Goal: Entertainment & Leisure: Browse casually

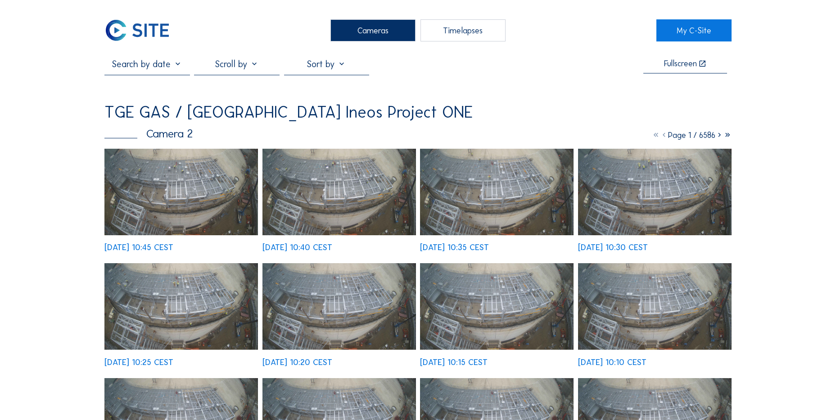
click at [156, 28] on img at bounding box center [137, 30] width 66 height 22
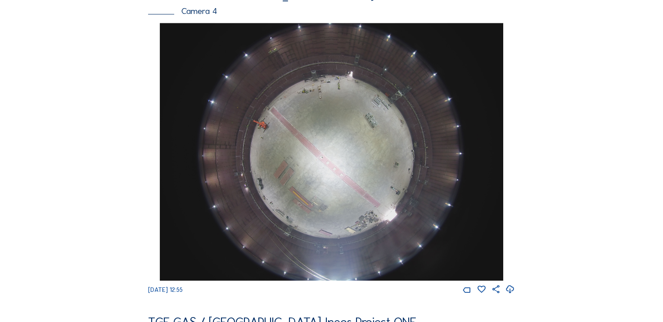
scroll to position [631, 0]
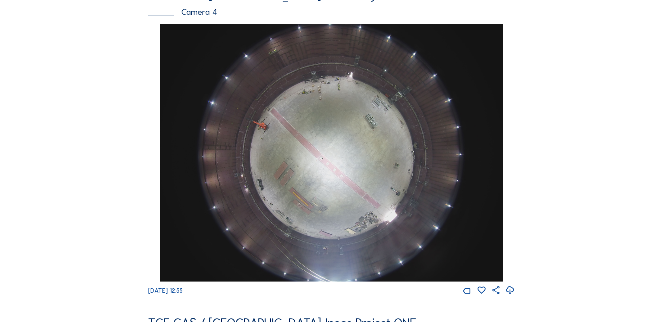
click at [115, 159] on div "Feed Photo Show Map Search Fullscreen TGE GAS / Antwerpen Ineos Project ONE Cam…" at bounding box center [332, 19] width 498 height 1209
click at [330, 126] on img at bounding box center [332, 153] width 344 height 258
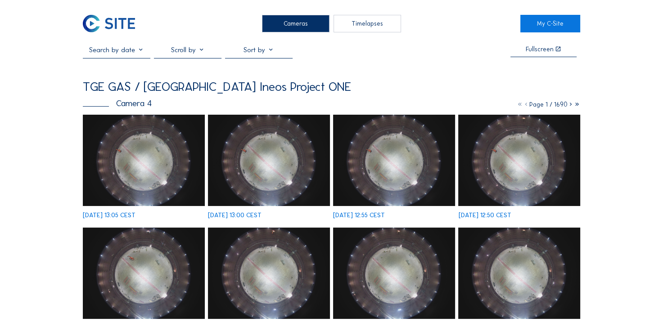
click at [160, 168] on img at bounding box center [144, 160] width 122 height 91
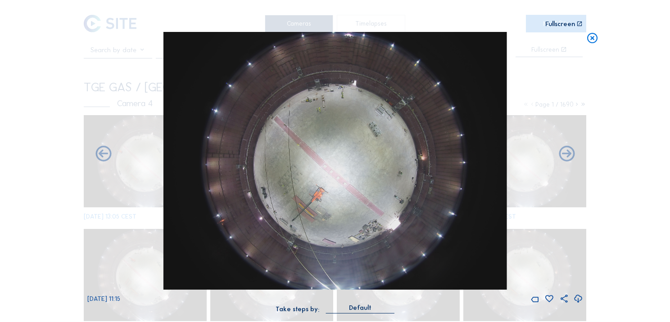
click at [595, 40] on icon at bounding box center [592, 38] width 13 height 13
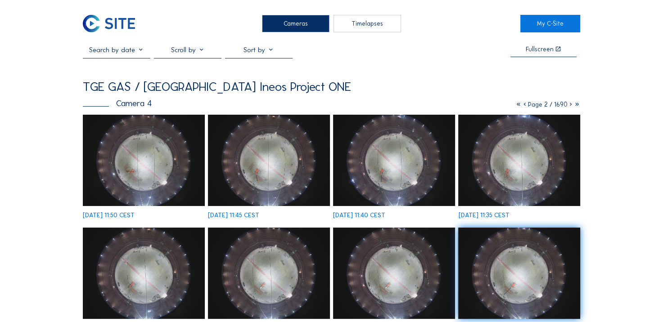
click at [128, 27] on img at bounding box center [109, 24] width 52 height 18
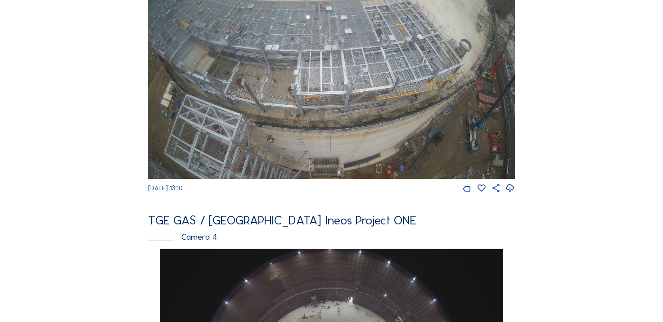
scroll to position [631, 0]
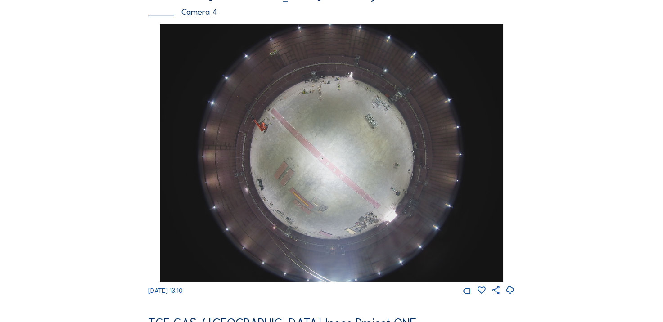
click at [513, 297] on icon at bounding box center [510, 291] width 9 height 12
click at [77, 117] on div "Cameras Timelapses My C-Site Feed Photo Show Map Search Fullscreen TGE GAS / An…" at bounding box center [331, 148] width 663 height 1558
click at [119, 134] on div "Feed Photo Show Map Search Fullscreen TGE GAS / Antwerpen Ineos Project ONE Cam…" at bounding box center [332, 19] width 498 height 1209
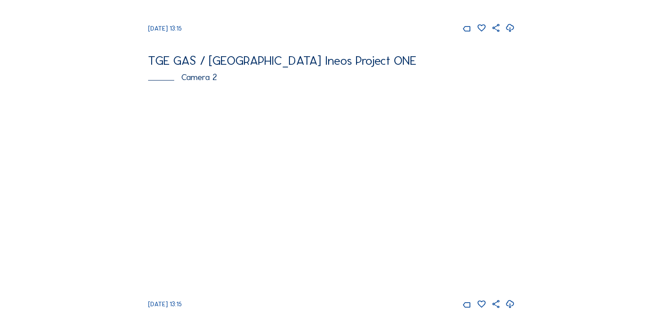
scroll to position [405, 0]
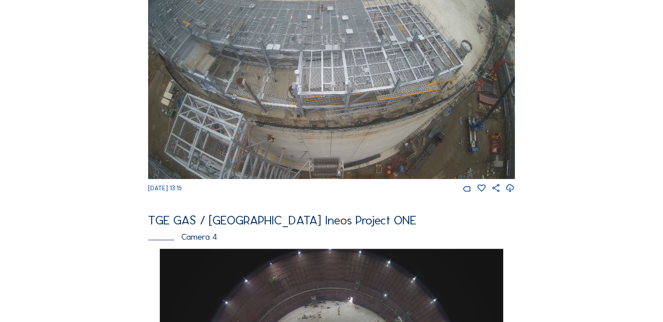
click at [510, 195] on icon at bounding box center [510, 189] width 9 height 12
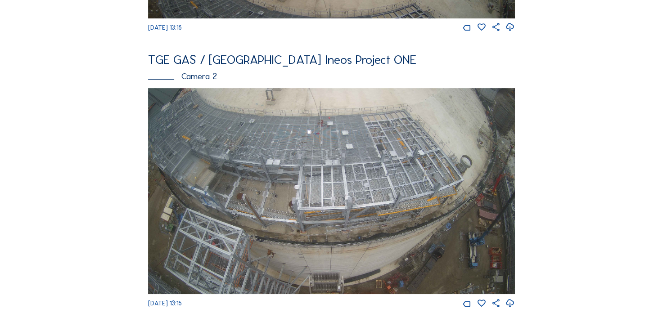
scroll to position [225, 0]
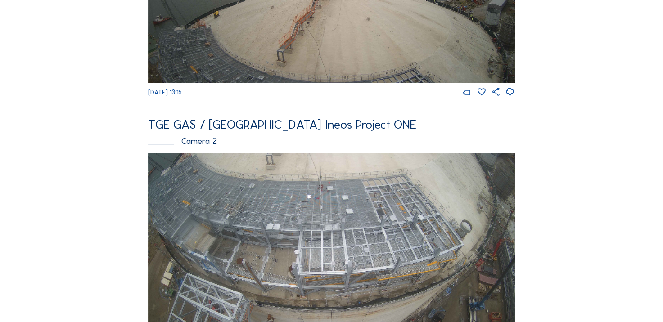
click at [223, 191] on img at bounding box center [331, 256] width 367 height 206
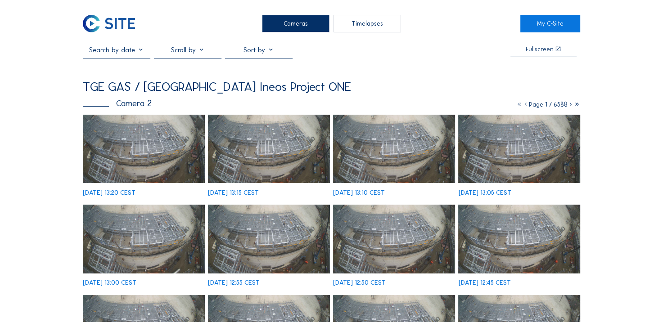
click at [568, 108] on icon at bounding box center [571, 105] width 6 height 8
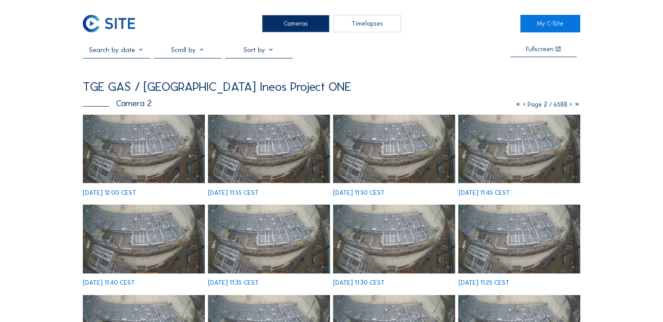
click at [569, 105] on icon at bounding box center [571, 105] width 6 height 8
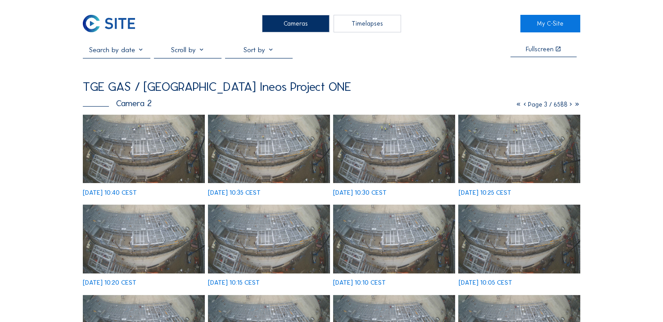
click at [124, 19] on img at bounding box center [109, 24] width 52 height 18
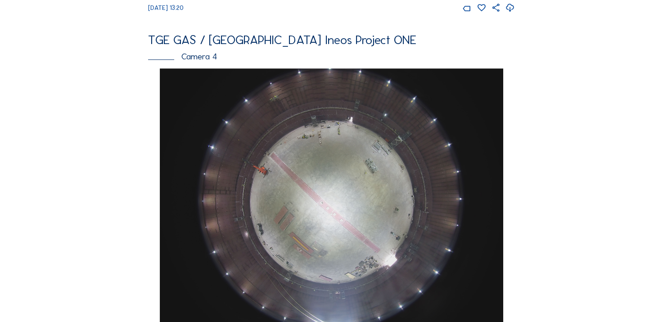
scroll to position [585, 0]
click at [63, 152] on div "Cameras Timelapses My C-Site Feed Photo Show Map Search Fullscreen TGE GAS / An…" at bounding box center [331, 194] width 663 height 1558
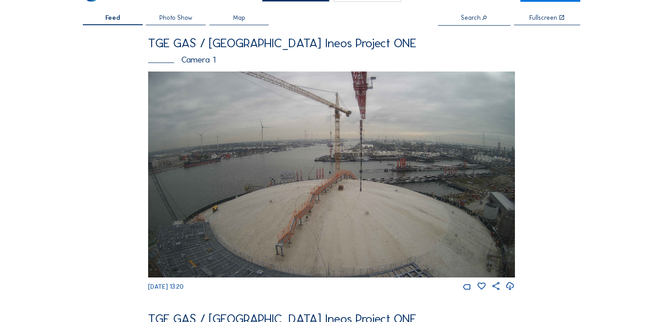
scroll to position [0, 0]
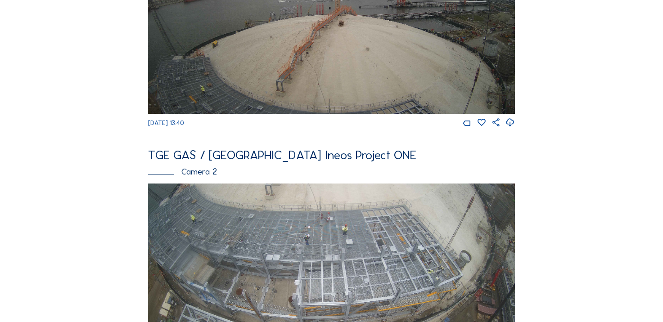
scroll to position [315, 0]
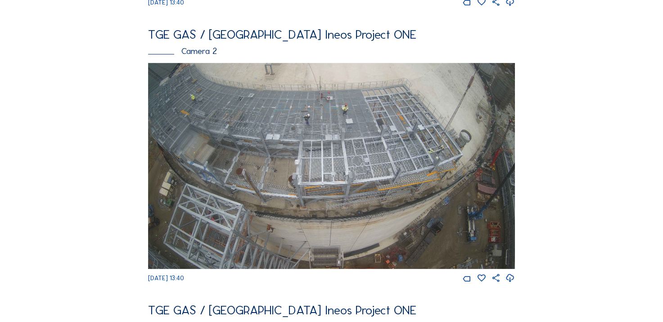
click at [515, 284] on icon at bounding box center [510, 279] width 9 height 12
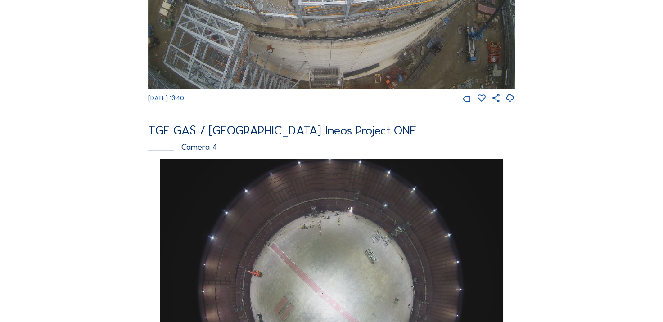
drag, startPoint x: 100, startPoint y: 165, endPoint x: 109, endPoint y: 168, distance: 9.3
click at [100, 165] on div "Feed Photo Show Map Search Fullscreen TGE GAS / [GEOGRAPHIC_DATA] Ineos Project…" at bounding box center [332, 154] width 498 height 1209
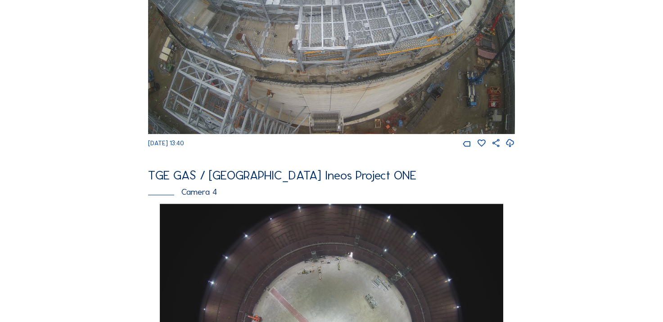
scroll to position [360, 0]
